Goal: Task Accomplishment & Management: Use online tool/utility

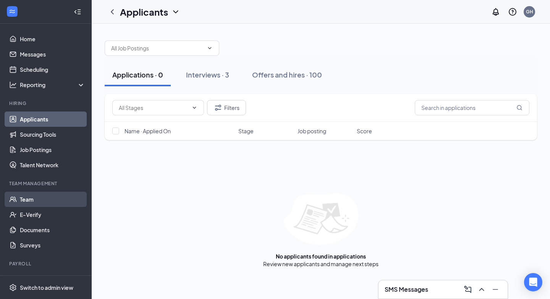
click at [43, 203] on link "Team" at bounding box center [52, 199] width 65 height 15
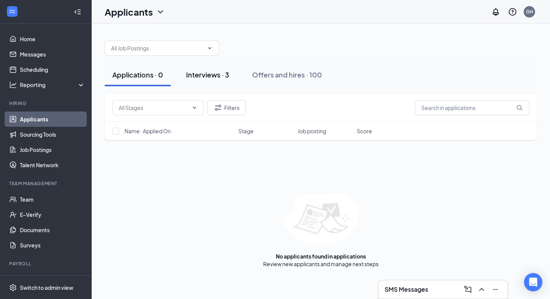
click at [204, 69] on button "Interviews · 3" at bounding box center [207, 74] width 58 height 23
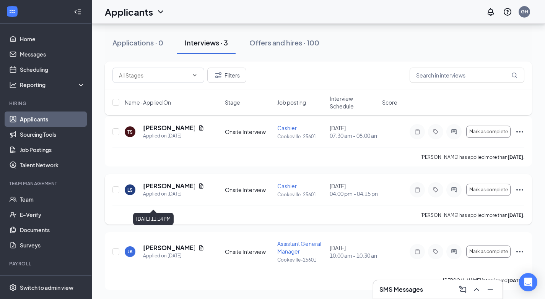
scroll to position [40, 0]
click at [392, 289] on h3 "SMS Messages" at bounding box center [401, 289] width 44 height 8
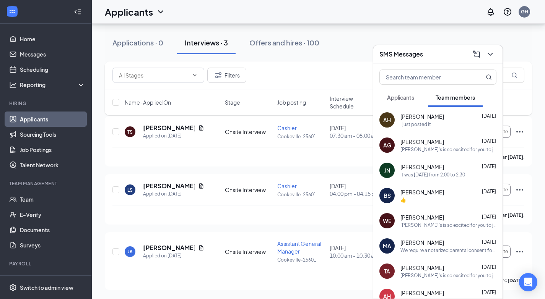
click at [409, 96] on span "Applicants" at bounding box center [400, 97] width 27 height 7
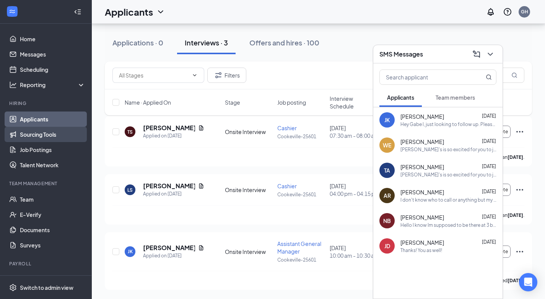
click at [28, 141] on link "Sourcing Tools" at bounding box center [52, 134] width 65 height 15
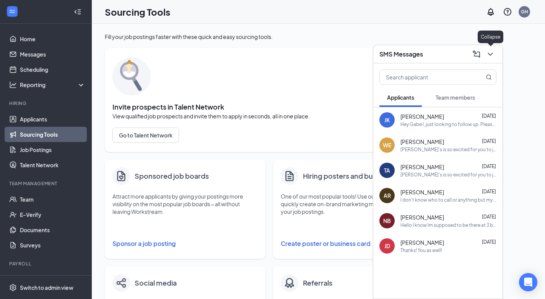
click at [489, 53] on icon "ChevronDown" at bounding box center [489, 54] width 9 height 9
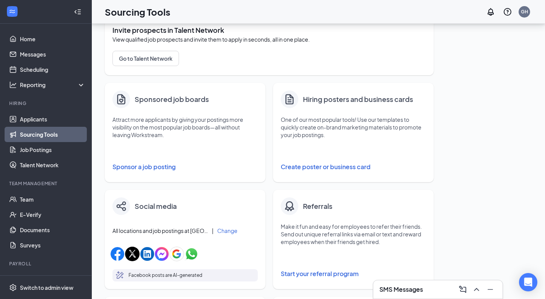
scroll to position [75, 0]
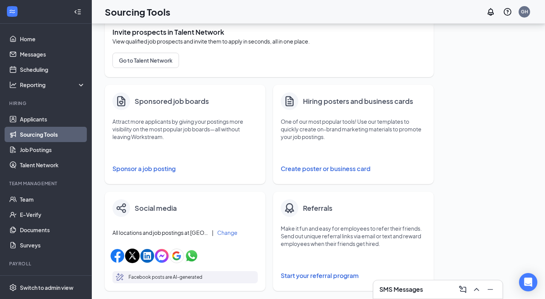
click at [300, 170] on button "Create poster or business card" at bounding box center [353, 168] width 145 height 15
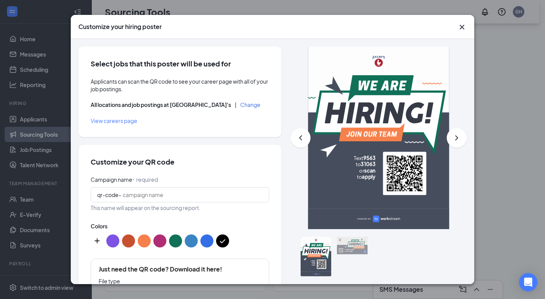
click at [110, 247] on button "color button #7D52E4" at bounding box center [112, 241] width 13 height 13
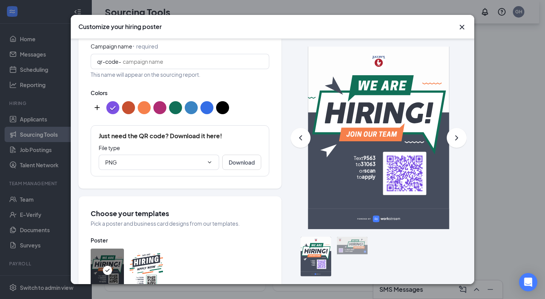
scroll to position [280, 0]
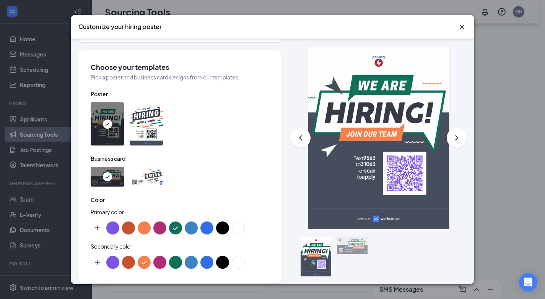
click at [143, 135] on img at bounding box center [146, 123] width 33 height 43
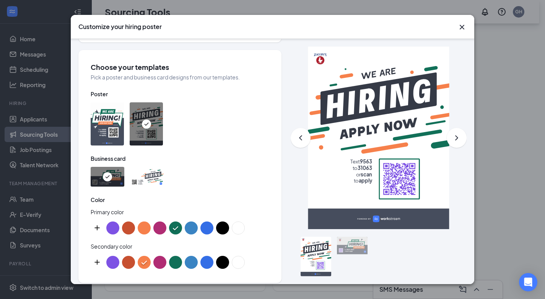
click at [109, 127] on img at bounding box center [107, 123] width 33 height 43
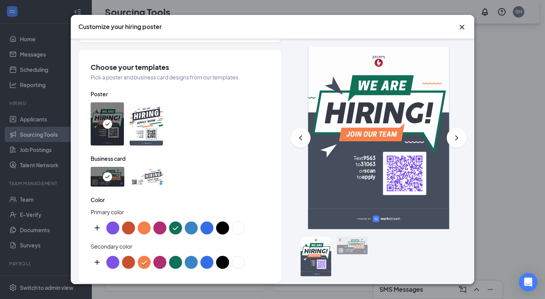
click at [211, 235] on button "color button #346EE6" at bounding box center [206, 228] width 13 height 13
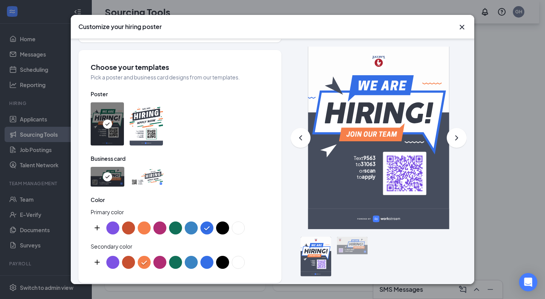
click at [127, 268] on button "color button #C75030" at bounding box center [128, 262] width 13 height 13
click at [205, 269] on button "color button #346EE6" at bounding box center [206, 262] width 13 height 13
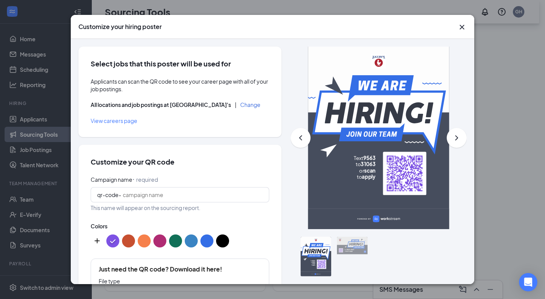
click at [209, 248] on button "color button #346EE6" at bounding box center [206, 241] width 13 height 13
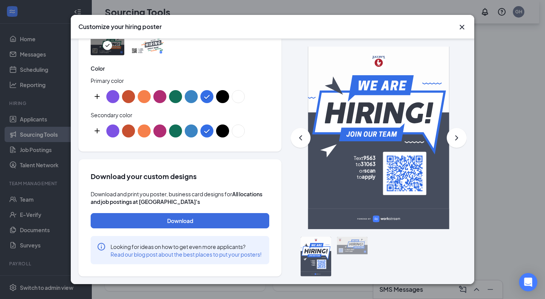
scroll to position [431, 0]
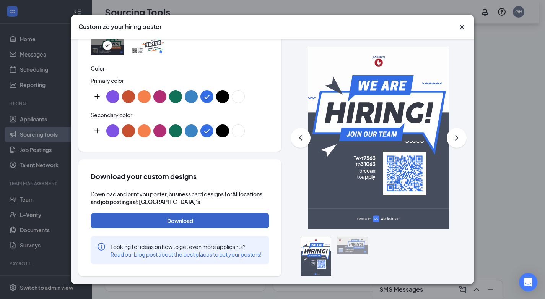
click at [215, 213] on button "Download" at bounding box center [180, 220] width 178 height 15
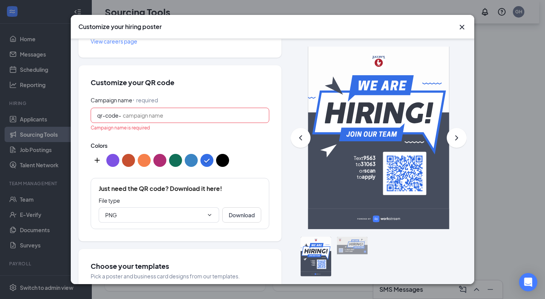
scroll to position [76, 0]
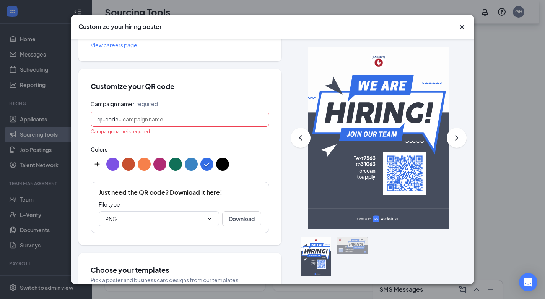
click at [143, 123] on input "Campaign name ⠂ required" at bounding box center [193, 119] width 140 height 8
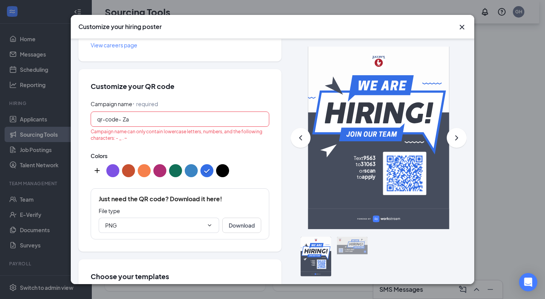
type input "Z"
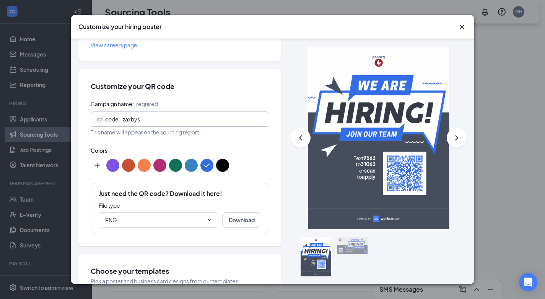
type input "zaxbys"
click at [221, 136] on span "This name will appear on the sourcing report." at bounding box center [180, 132] width 178 height 8
click at [206, 223] on icon "ChevronDown" at bounding box center [209, 220] width 6 height 6
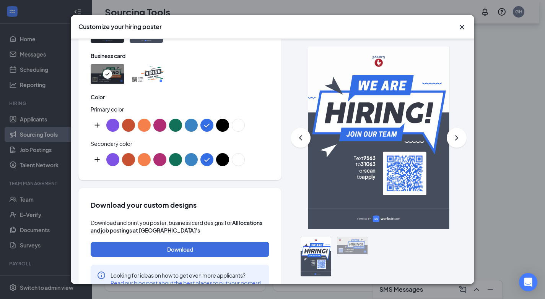
scroll to position [431, 0]
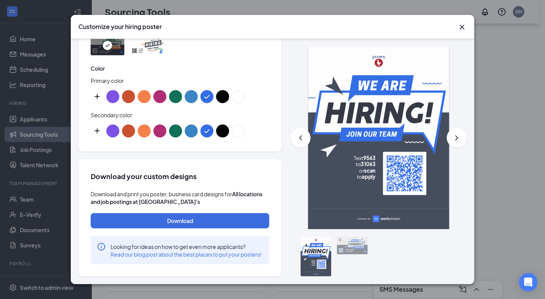
click at [310, 245] on div at bounding box center [315, 257] width 31 height 40
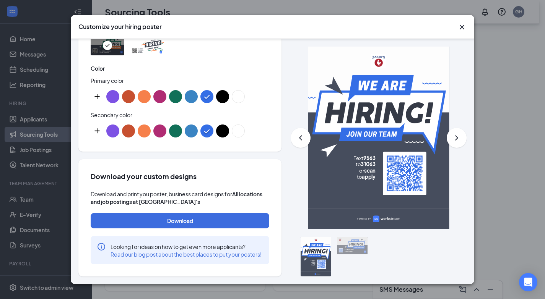
click at [310, 245] on div at bounding box center [315, 257] width 31 height 40
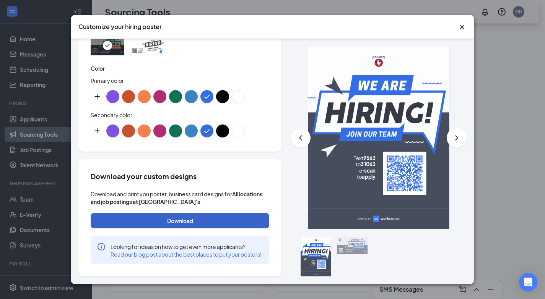
click at [221, 215] on button "Download" at bounding box center [180, 220] width 178 height 15
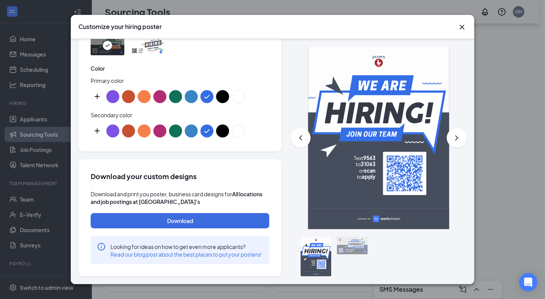
click at [353, 245] on div at bounding box center [352, 246] width 31 height 18
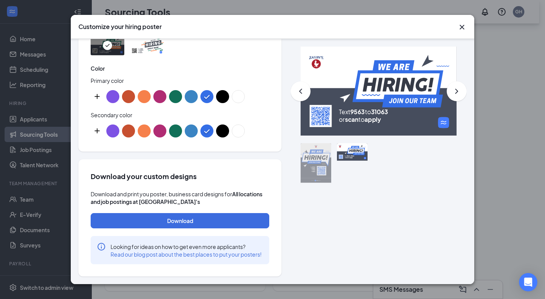
click at [308, 165] on div at bounding box center [315, 163] width 31 height 40
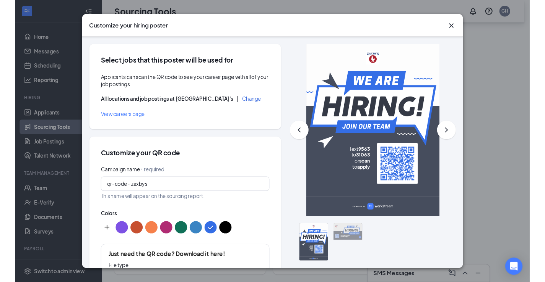
scroll to position [431, 0]
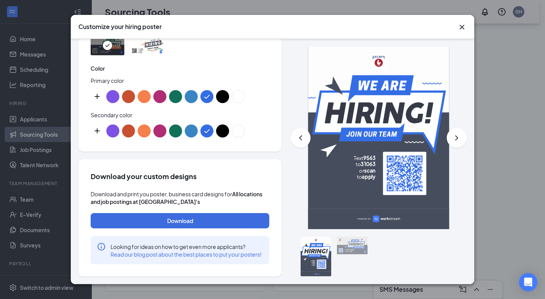
click at [463, 26] on icon "Cross" at bounding box center [461, 27] width 5 height 5
